Goal: Task Accomplishment & Management: Use online tool/utility

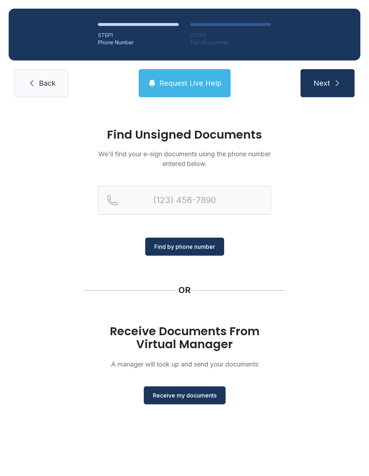
click at [205, 393] on span "Receive my documents" at bounding box center [185, 395] width 64 height 9
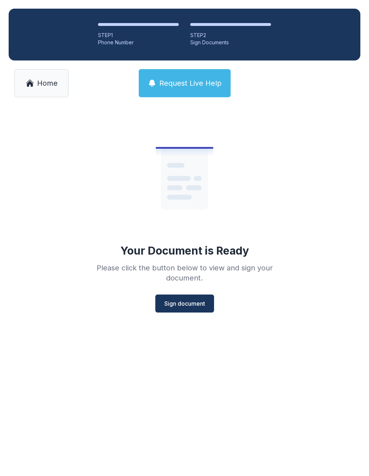
click at [192, 299] on button "Sign document" at bounding box center [184, 304] width 59 height 18
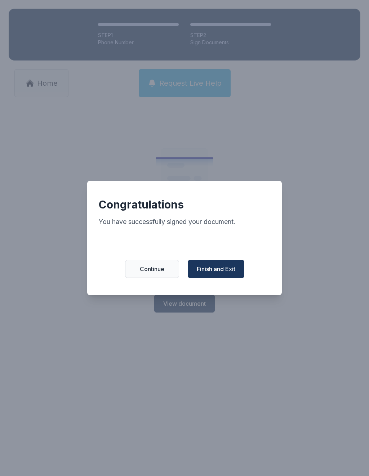
click at [223, 269] on span "Finish and Exit" at bounding box center [216, 269] width 39 height 9
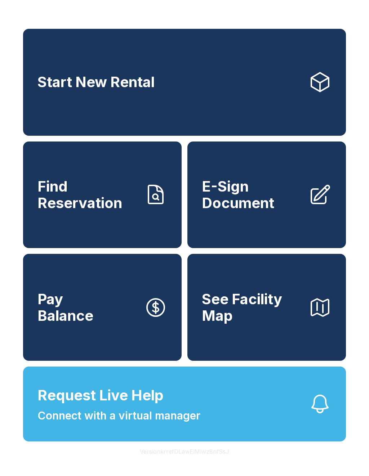
click at [314, 206] on icon at bounding box center [319, 194] width 23 height 23
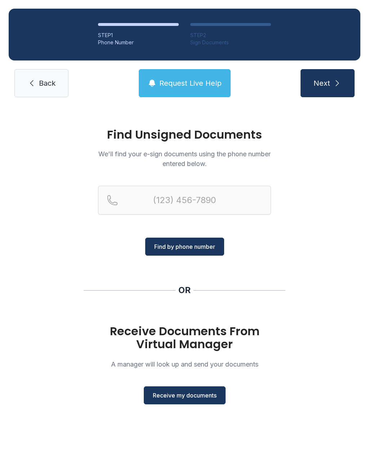
click at [211, 394] on span "Receive my documents" at bounding box center [185, 395] width 64 height 9
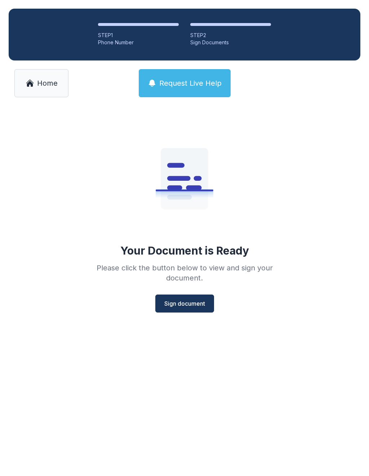
click at [199, 308] on span "Sign document" at bounding box center [184, 303] width 41 height 9
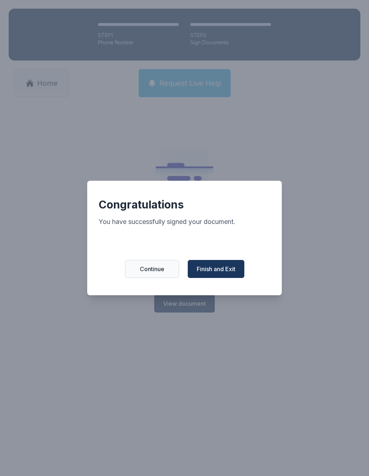
click at [219, 272] on span "Finish and Exit" at bounding box center [216, 269] width 39 height 9
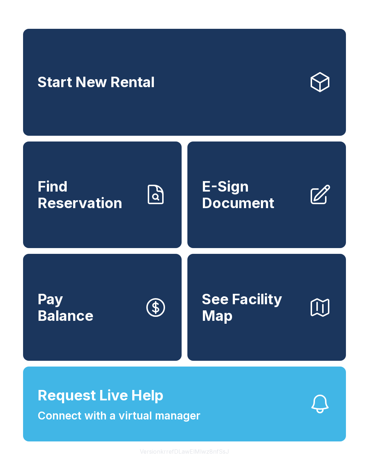
click at [104, 323] on button "Pay Balance" at bounding box center [102, 307] width 159 height 107
click at [227, 409] on button "Request Live Help Connect with a virtual manager" at bounding box center [184, 404] width 323 height 75
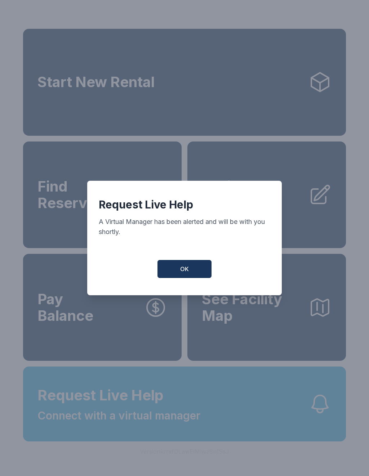
click at [187, 267] on button "OK" at bounding box center [184, 269] width 54 height 18
